Goal: Navigation & Orientation: Find specific page/section

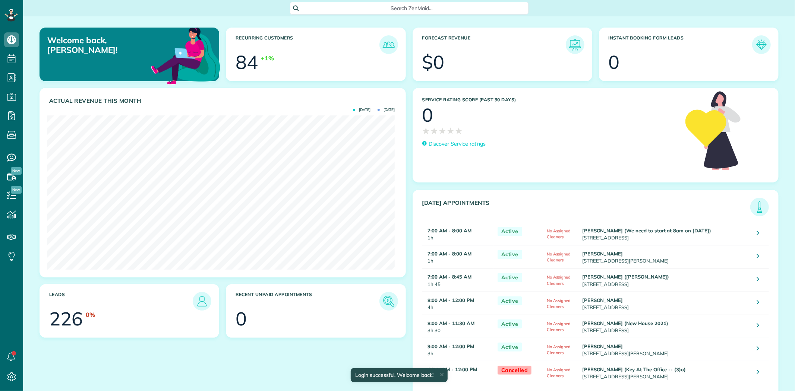
scroll to position [154, 347]
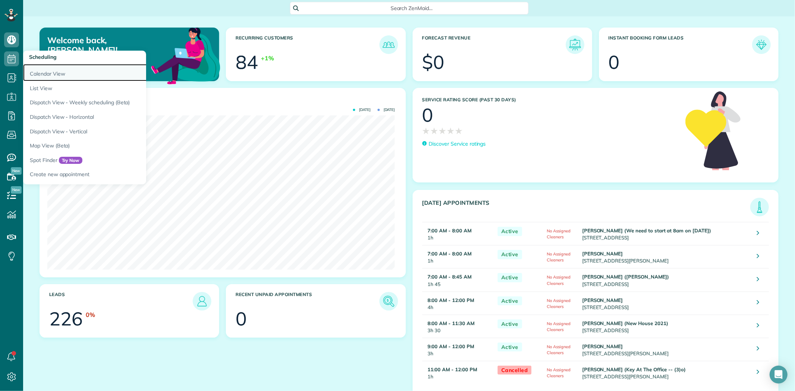
click at [50, 72] on link "Calendar View" at bounding box center [116, 72] width 186 height 17
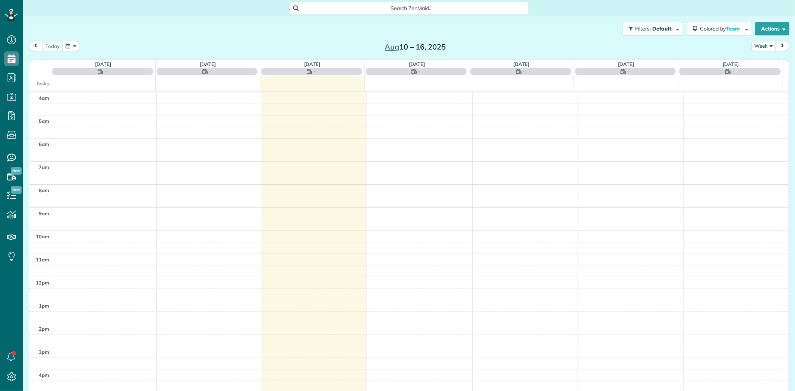
scroll to position [62, 0]
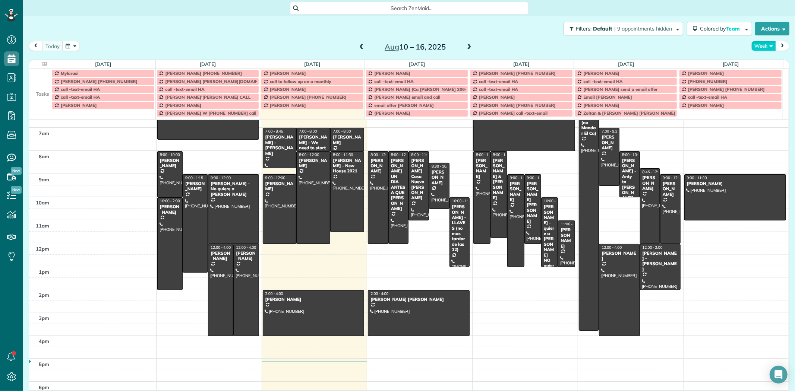
click at [761, 46] on button "Week" at bounding box center [764, 46] width 25 height 10
click at [760, 65] on link "Day" at bounding box center [781, 63] width 59 height 15
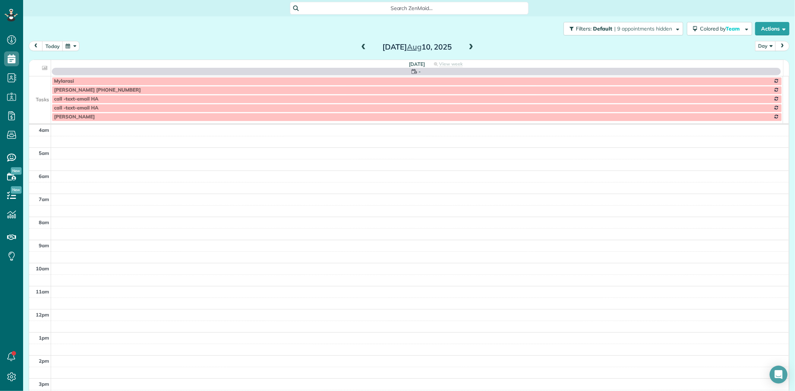
scroll to position [70, 0]
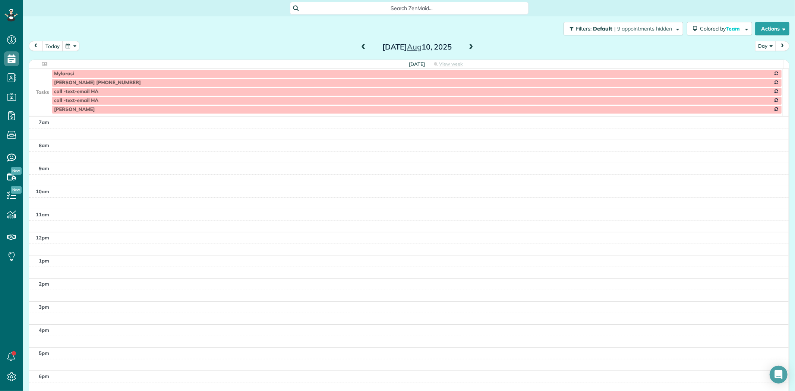
click at [471, 48] on span at bounding box center [471, 47] width 8 height 7
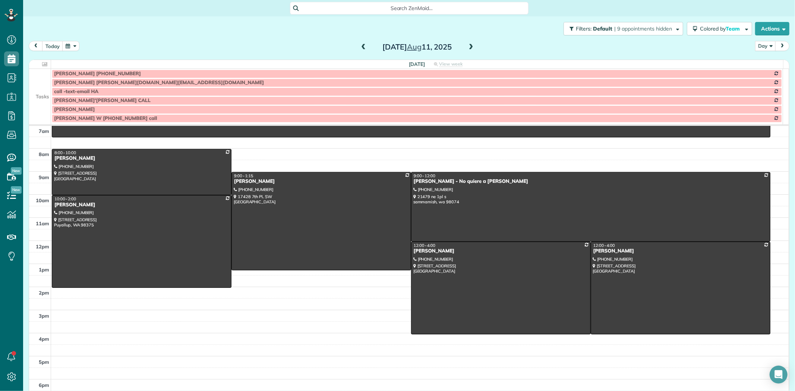
click at [471, 48] on span at bounding box center [471, 47] width 8 height 7
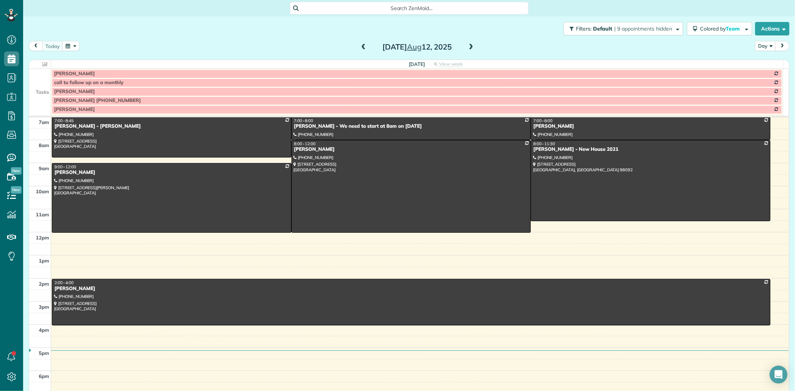
click at [45, 85] on td at bounding box center [40, 82] width 22 height 9
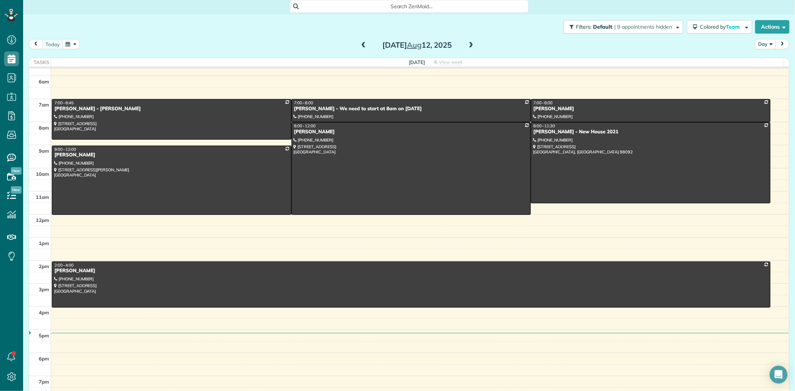
scroll to position [0, 0]
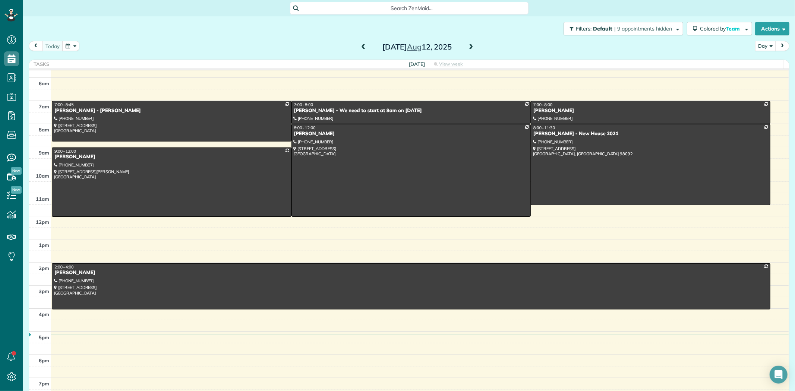
click at [468, 48] on span at bounding box center [471, 47] width 8 height 7
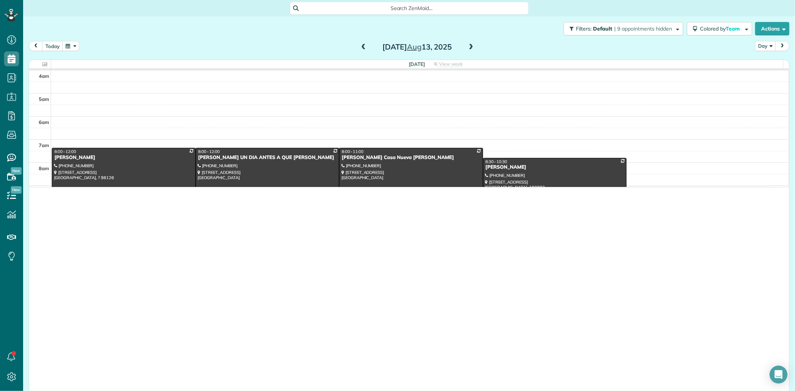
scroll to position [391, 23]
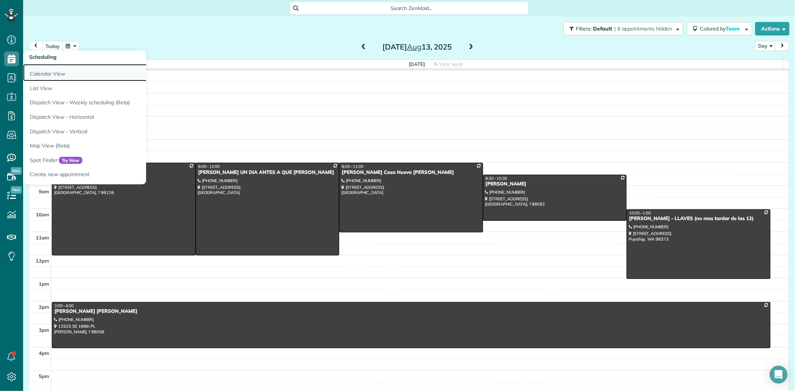
click at [48, 72] on link "Calendar View" at bounding box center [116, 72] width 186 height 17
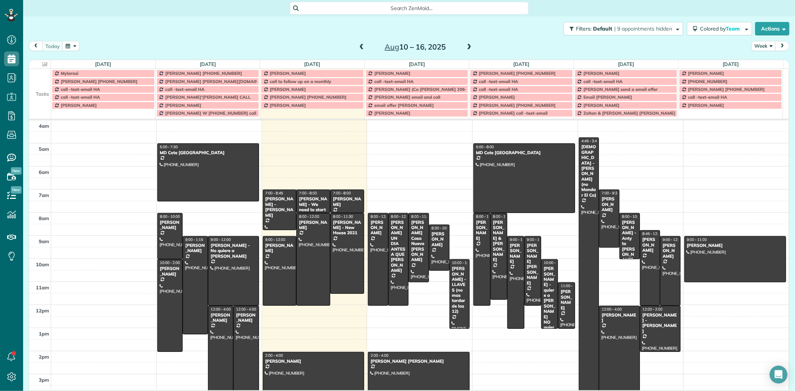
click at [397, 371] on div at bounding box center [418, 375] width 101 height 45
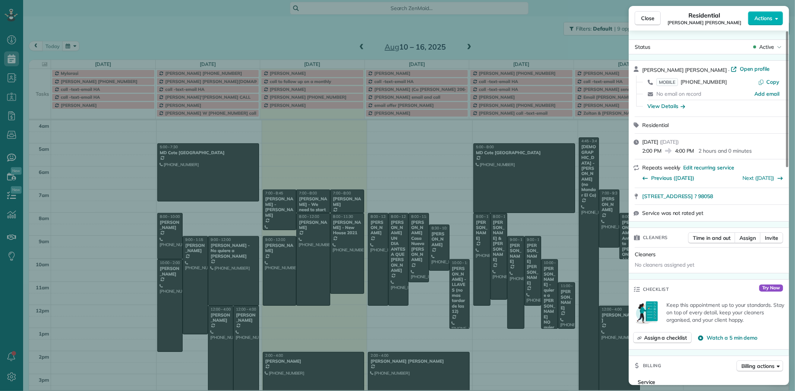
drag, startPoint x: 727, startPoint y: 81, endPoint x: 680, endPoint y: 84, distance: 47.1
click at [680, 84] on div "MOBILE (253) 217-2425" at bounding box center [708, 81] width 102 height 7
drag, startPoint x: 773, startPoint y: 191, endPoint x: 632, endPoint y: 188, distance: 141.0
click at [632, 188] on div "12525 SE 188th PL Renton ? 98058" at bounding box center [709, 196] width 160 height 16
click at [647, 19] on span "Close" at bounding box center [647, 18] width 13 height 7
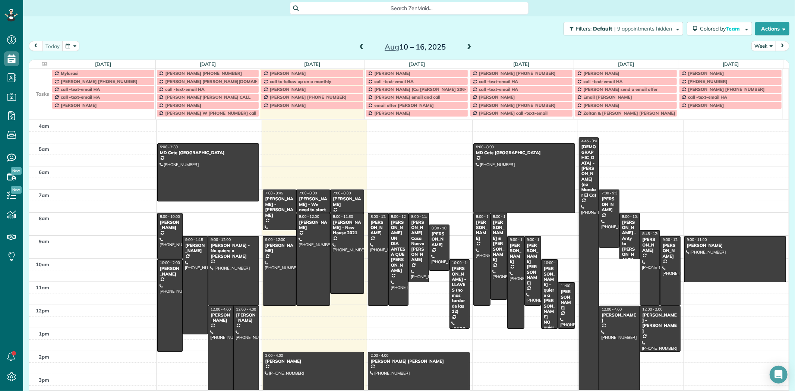
click at [763, 47] on button "Week" at bounding box center [764, 46] width 25 height 10
click at [762, 61] on link "Day" at bounding box center [781, 63] width 59 height 15
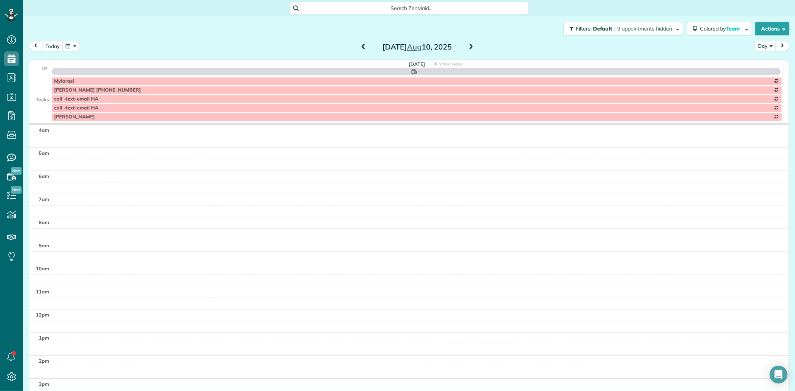
scroll to position [70, 0]
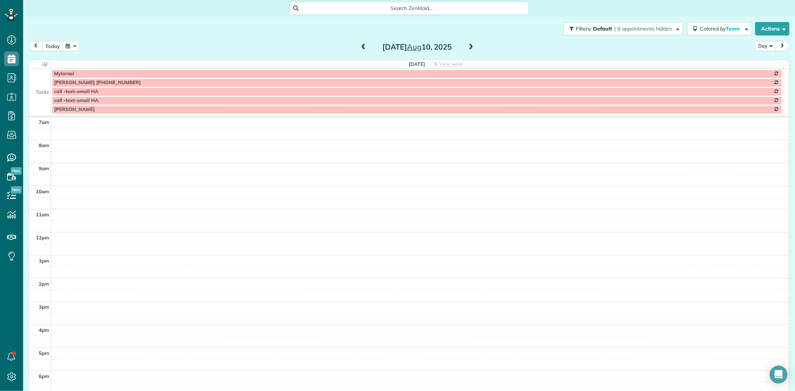
click at [45, 45] on button "today" at bounding box center [52, 46] width 21 height 10
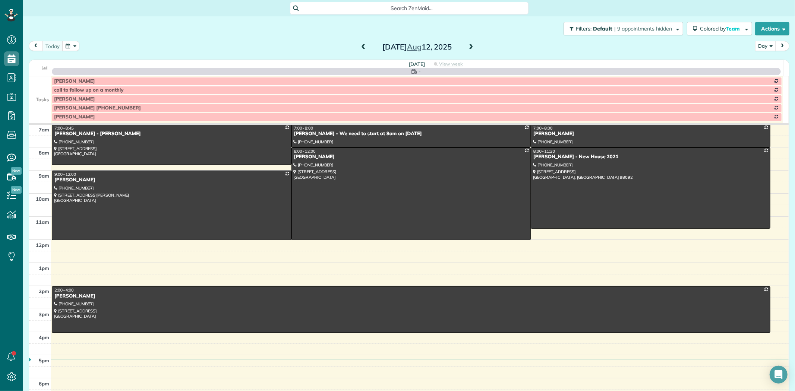
click at [471, 47] on span at bounding box center [471, 47] width 8 height 7
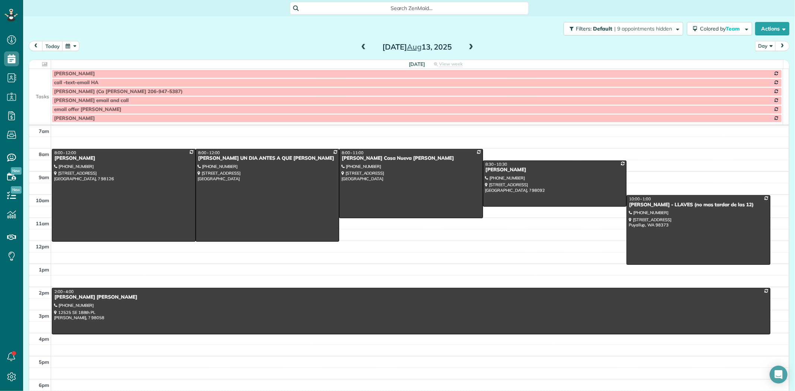
click at [47, 88] on td at bounding box center [40, 91] width 22 height 9
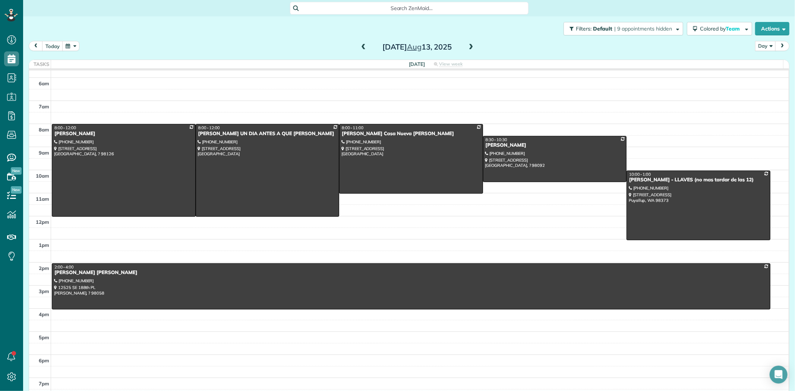
scroll to position [40, 0]
click at [40, 88] on link "All Contacts" at bounding box center [66, 91] width 86 height 17
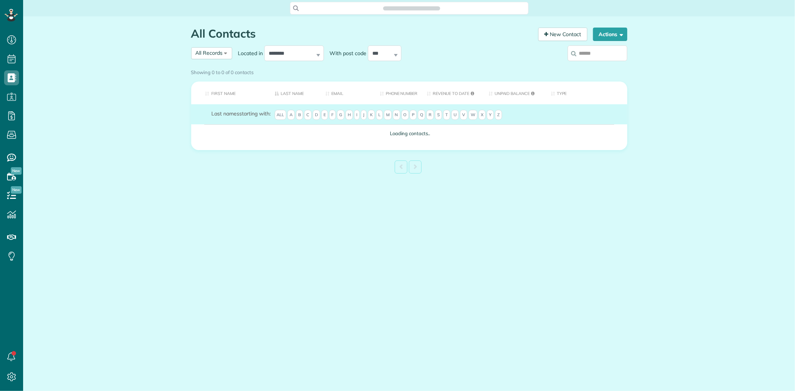
scroll to position [3, 3]
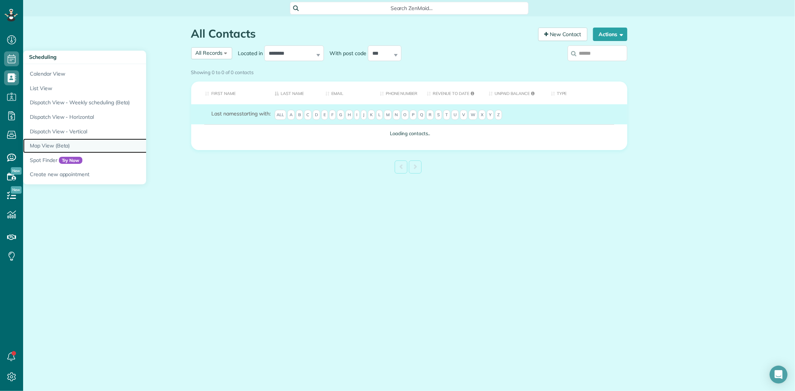
click at [59, 144] on link "Map View (Beta)" at bounding box center [116, 146] width 186 height 15
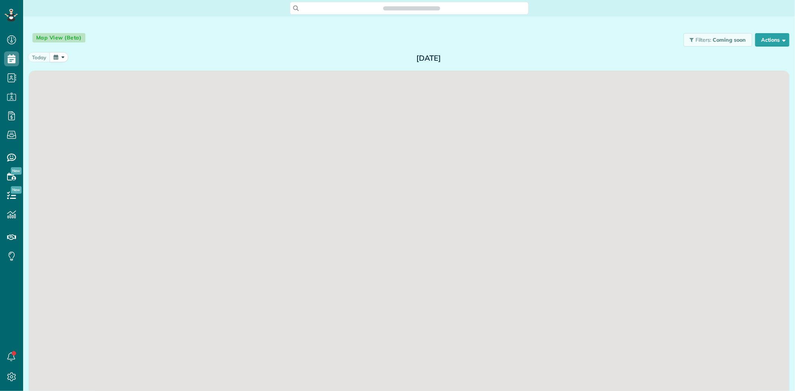
scroll to position [3, 3]
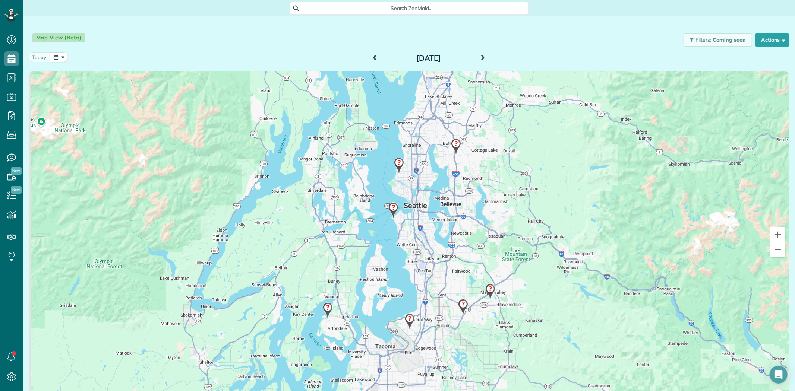
click at [480, 59] on span at bounding box center [483, 58] width 8 height 7
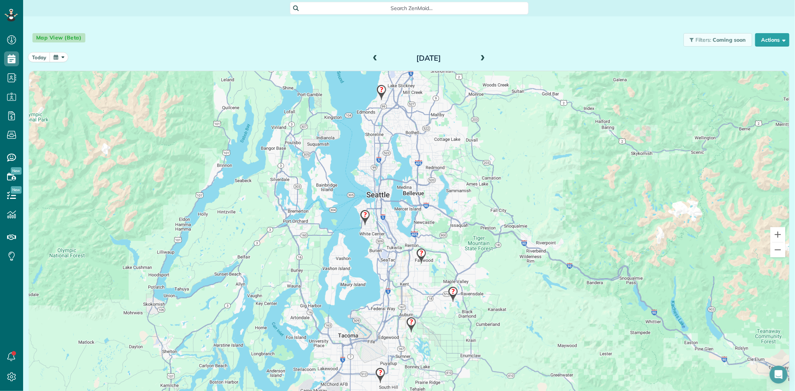
click at [377, 88] on img at bounding box center [382, 93] width 16 height 22
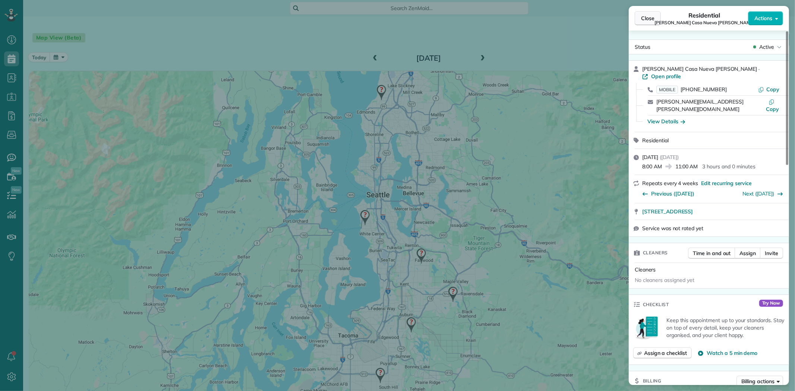
click at [648, 15] on span "Close" at bounding box center [647, 18] width 13 height 7
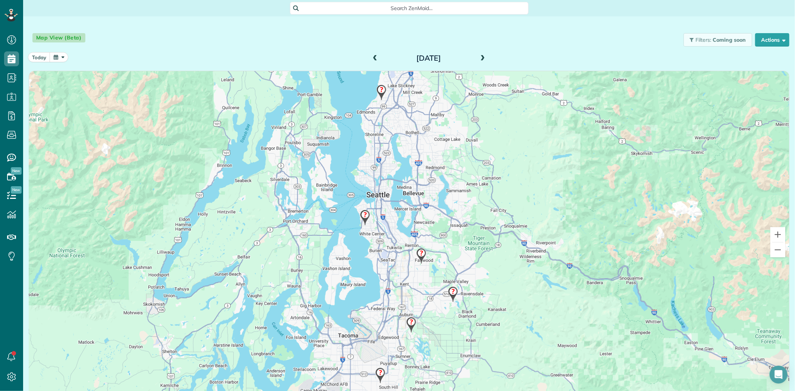
click at [360, 217] on img at bounding box center [365, 218] width 16 height 22
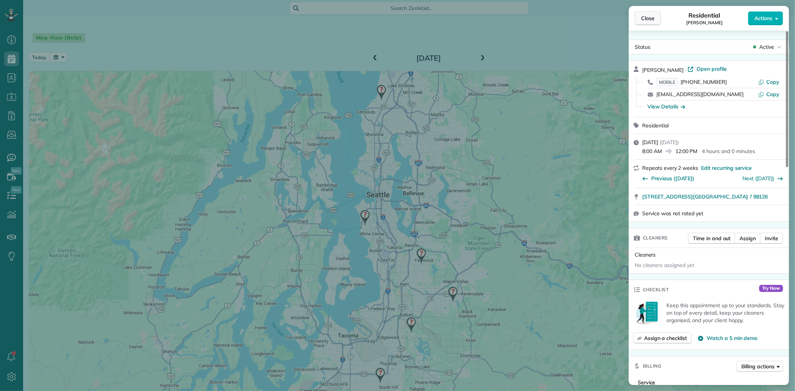
click at [642, 16] on span "Close" at bounding box center [647, 18] width 13 height 7
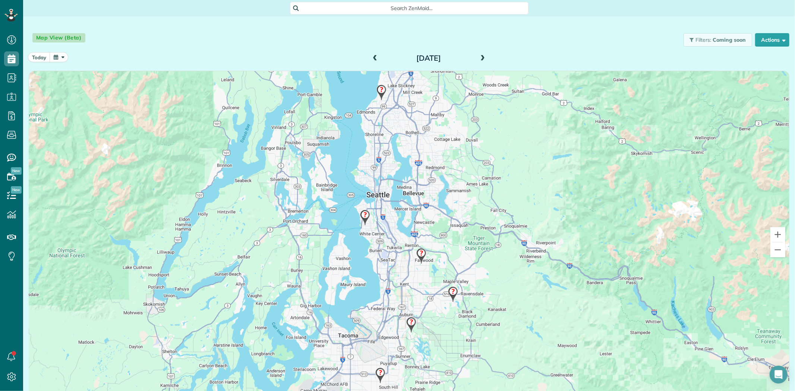
click at [408, 323] on img at bounding box center [411, 325] width 16 height 22
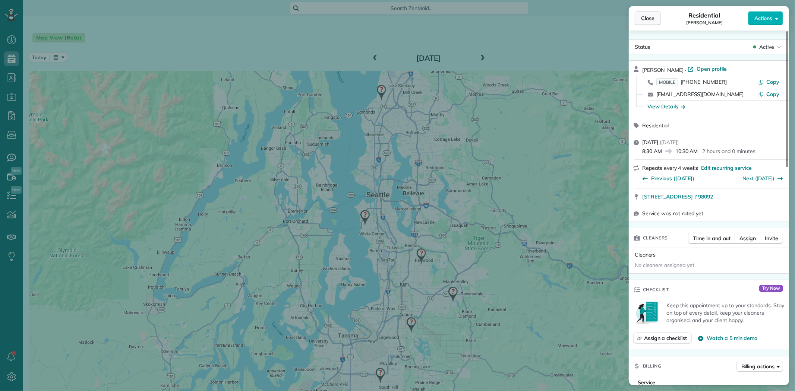
click at [647, 19] on span "Close" at bounding box center [647, 18] width 13 height 7
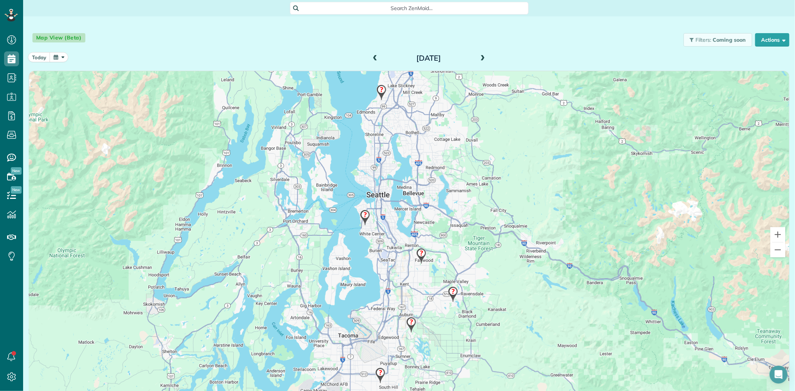
click at [378, 375] on img at bounding box center [380, 376] width 16 height 22
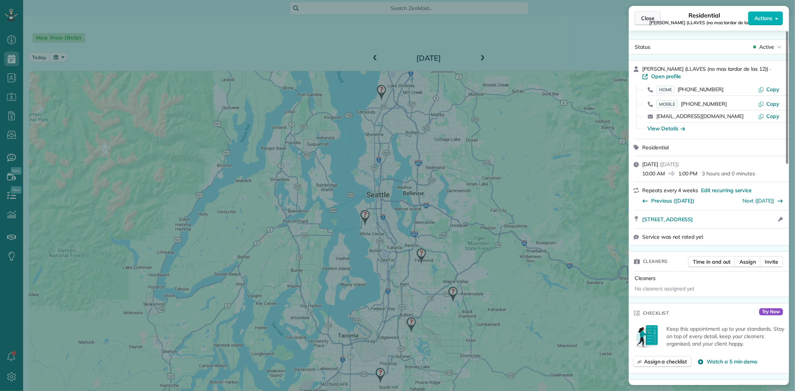
click at [647, 18] on span "Close" at bounding box center [647, 18] width 13 height 7
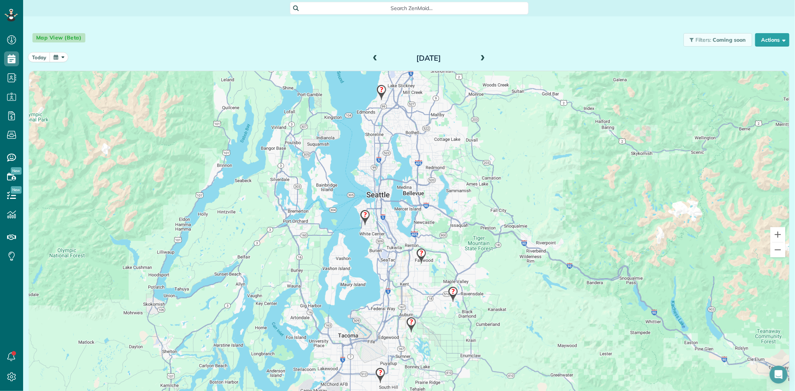
click at [449, 292] on img at bounding box center [453, 295] width 16 height 22
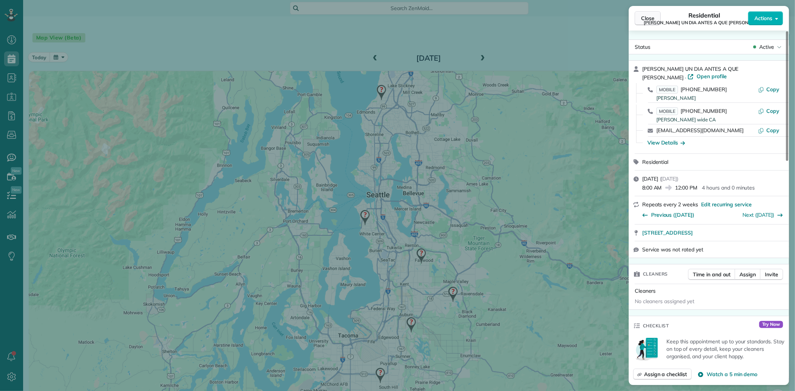
click at [647, 22] on button "Close" at bounding box center [648, 18] width 26 height 14
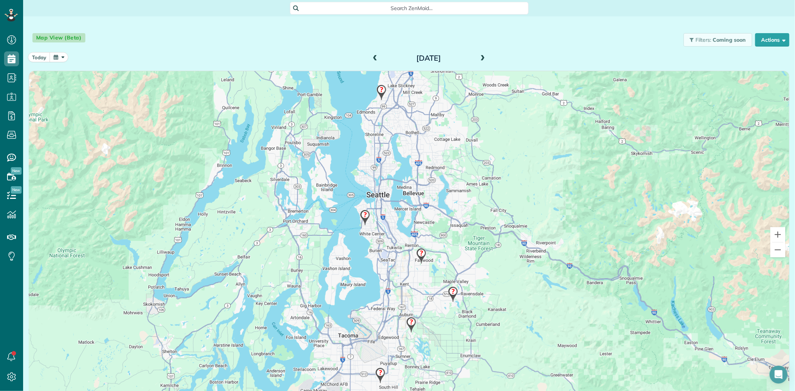
click at [375, 378] on img at bounding box center [380, 376] width 16 height 22
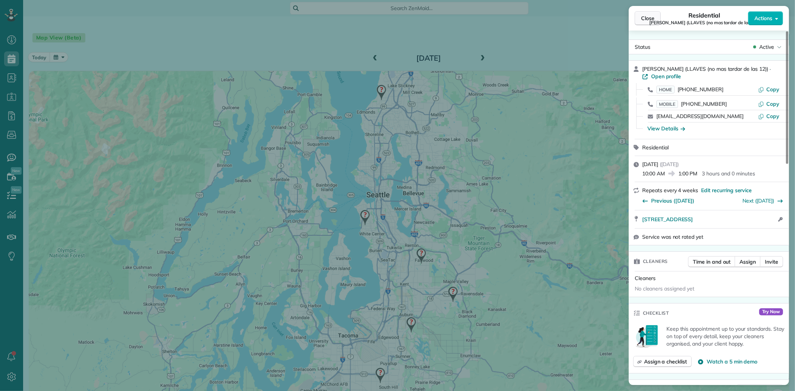
click at [647, 18] on span "Close" at bounding box center [647, 18] width 13 height 7
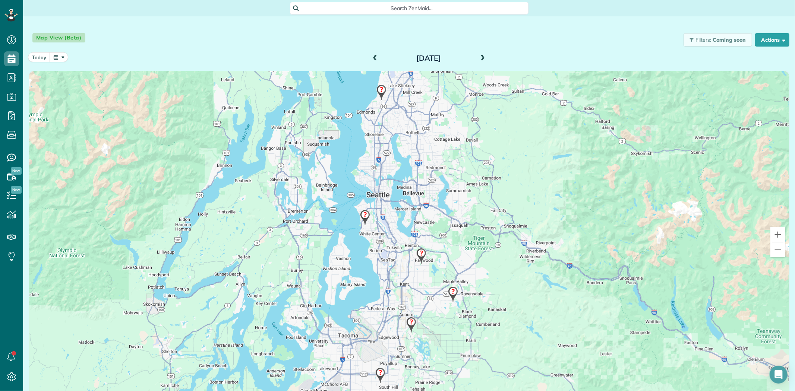
click at [419, 252] on img at bounding box center [421, 256] width 16 height 22
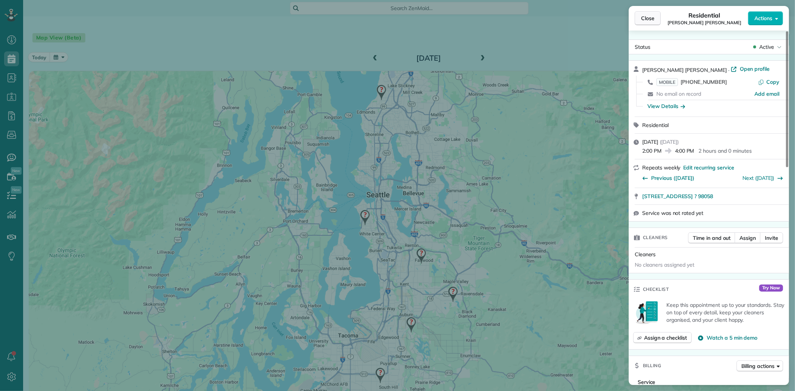
click at [651, 18] on span "Close" at bounding box center [647, 18] width 13 height 7
